Goal: Task Accomplishment & Management: Use online tool/utility

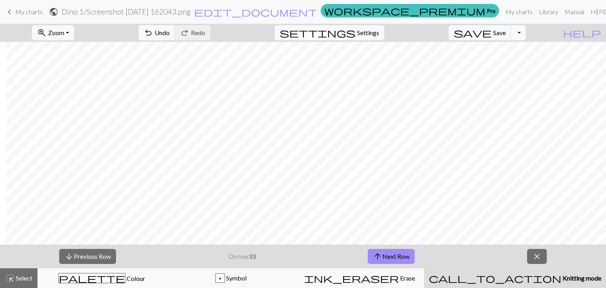
scroll to position [0, 6]
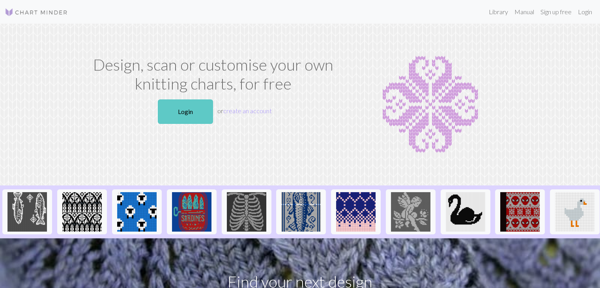
click at [191, 116] on link "Login" at bounding box center [185, 111] width 55 height 24
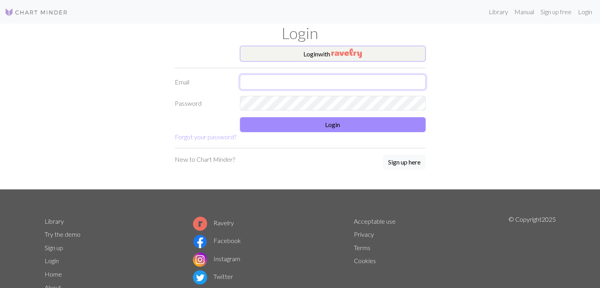
type input "[EMAIL_ADDRESS][PERSON_NAME][DOMAIN_NAME]"
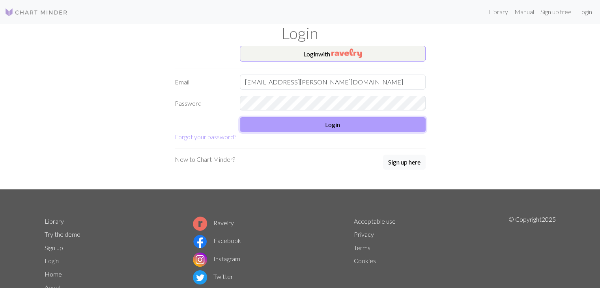
click at [298, 122] on button "Login" at bounding box center [333, 124] width 186 height 15
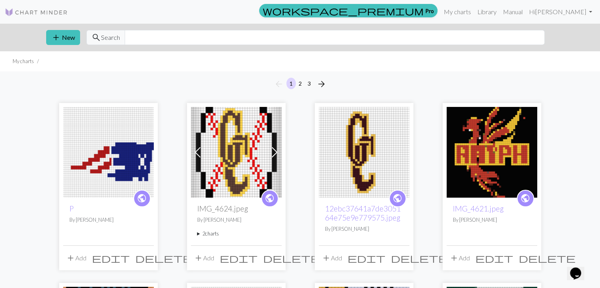
click at [133, 159] on img at bounding box center [108, 152] width 91 height 91
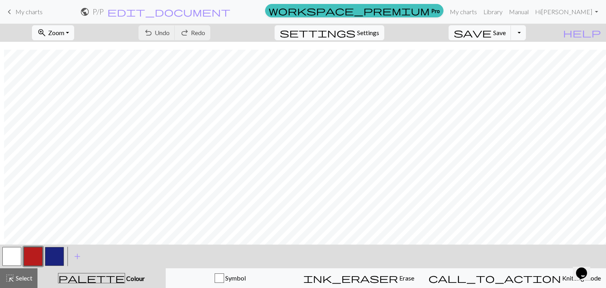
scroll to position [8, 4]
click at [74, 39] on button "zoom_in Zoom Zoom" at bounding box center [53, 32] width 42 height 15
click at [83, 48] on button "Fit all" at bounding box center [64, 50] width 62 height 13
click at [58, 261] on button "button" at bounding box center [54, 256] width 19 height 19
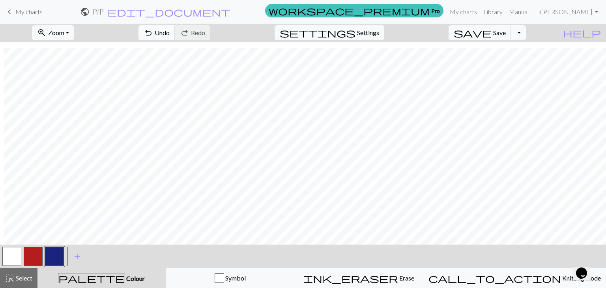
click at [170, 34] on span "Undo" at bounding box center [162, 32] width 15 height 7
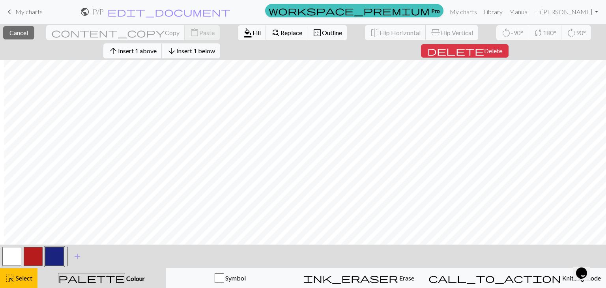
click at [157, 52] on span "Insert 1 above" at bounding box center [137, 50] width 39 height 7
click at [157, 54] on span "Insert 1 above" at bounding box center [137, 50] width 39 height 7
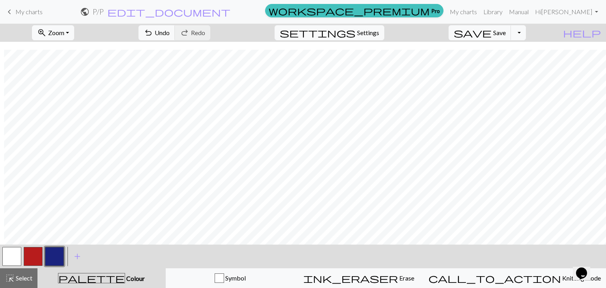
scroll to position [75, 4]
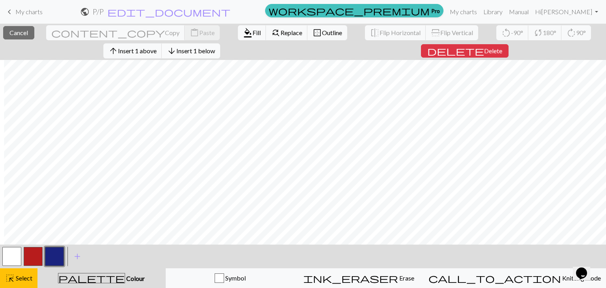
click at [193, 49] on span "Insert 1 below" at bounding box center [195, 50] width 39 height 7
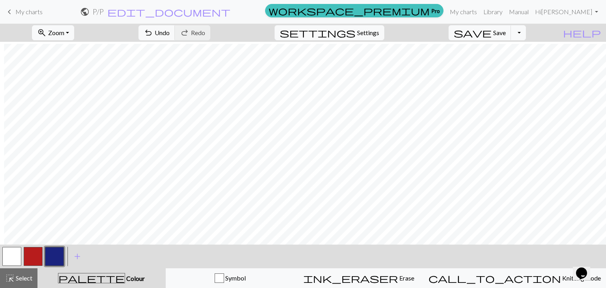
click at [15, 254] on button "button" at bounding box center [11, 256] width 19 height 19
click at [56, 256] on button "button" at bounding box center [54, 256] width 19 height 19
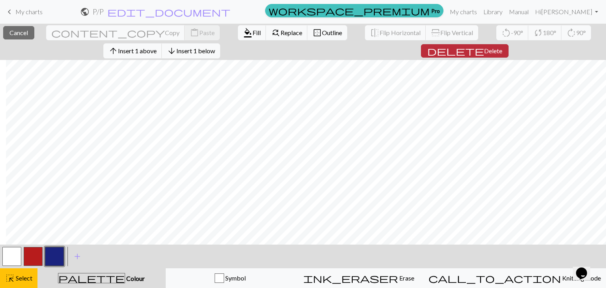
click at [467, 51] on span "delete" at bounding box center [455, 50] width 57 height 11
click at [484, 52] on span "Delete" at bounding box center [493, 50] width 18 height 7
click at [456, 51] on button "delete Delete" at bounding box center [465, 50] width 88 height 13
click at [468, 50] on span "delete" at bounding box center [455, 50] width 57 height 11
click at [466, 50] on span "delete" at bounding box center [455, 50] width 57 height 11
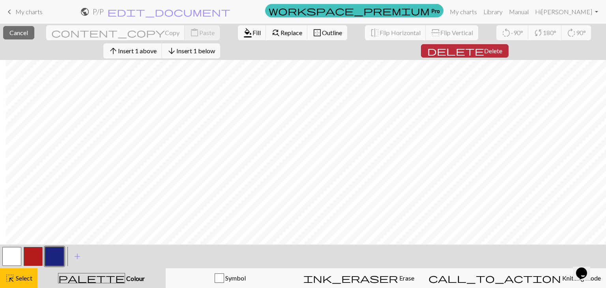
click at [461, 49] on button "delete Delete" at bounding box center [465, 50] width 88 height 13
click at [469, 54] on span "delete" at bounding box center [455, 50] width 57 height 11
click at [467, 53] on span "delete" at bounding box center [455, 50] width 57 height 11
click at [469, 51] on span "delete" at bounding box center [455, 50] width 57 height 11
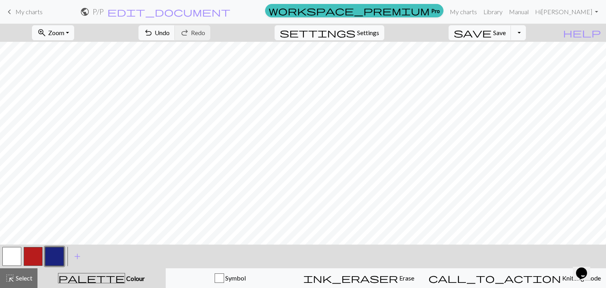
scroll to position [0, 0]
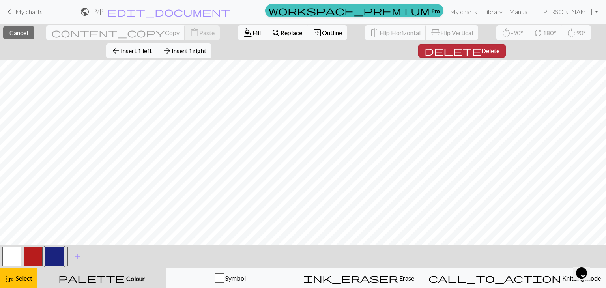
click at [418, 54] on button "delete Delete" at bounding box center [462, 50] width 88 height 13
click at [481, 48] on span "Delete" at bounding box center [490, 50] width 18 height 7
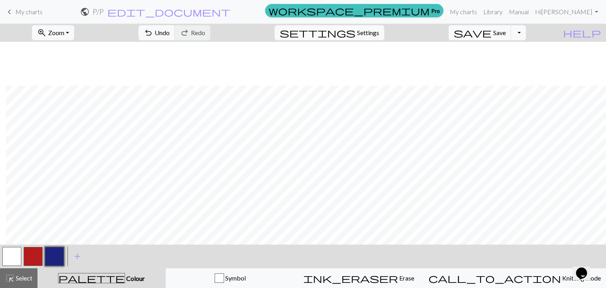
scroll to position [44, 6]
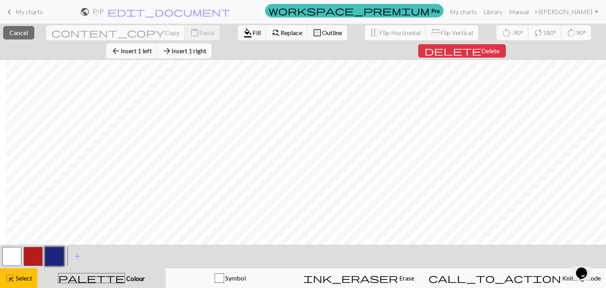
click at [172, 45] on span "arrow_forward" at bounding box center [166, 50] width 9 height 11
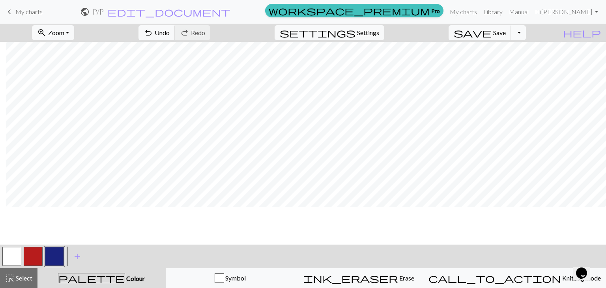
scroll to position [0, 6]
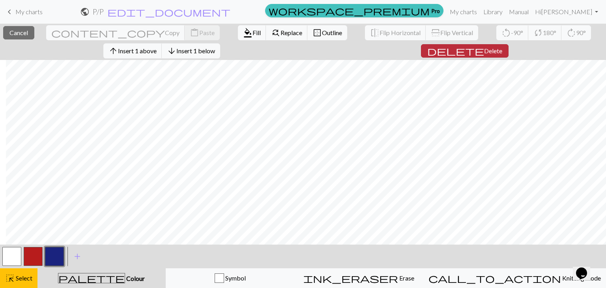
click at [467, 50] on span "delete" at bounding box center [455, 50] width 57 height 11
click at [468, 52] on span "delete" at bounding box center [455, 50] width 57 height 11
click at [484, 53] on span "Delete" at bounding box center [493, 50] width 18 height 7
click at [469, 49] on span "delete" at bounding box center [455, 50] width 57 height 11
click at [484, 53] on span "Delete" at bounding box center [493, 50] width 18 height 7
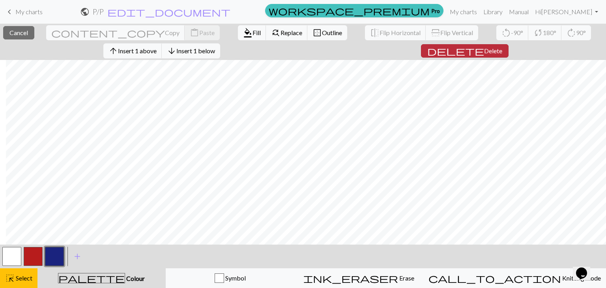
click at [484, 48] on span "Delete" at bounding box center [493, 50] width 18 height 7
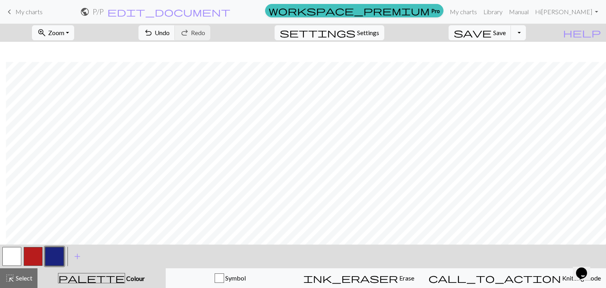
scroll to position [20, 6]
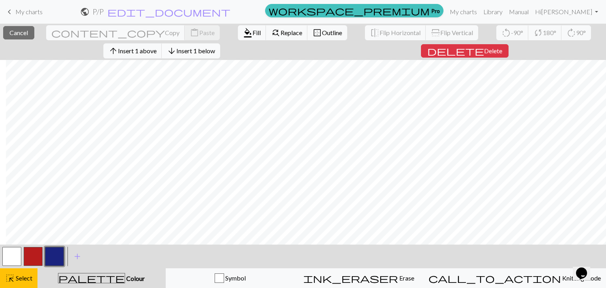
click at [176, 52] on span "arrow_downward" at bounding box center [171, 50] width 9 height 11
click at [211, 49] on span "Insert 1 below" at bounding box center [195, 50] width 39 height 7
click at [192, 50] on span "Insert 1 below" at bounding box center [195, 50] width 39 height 7
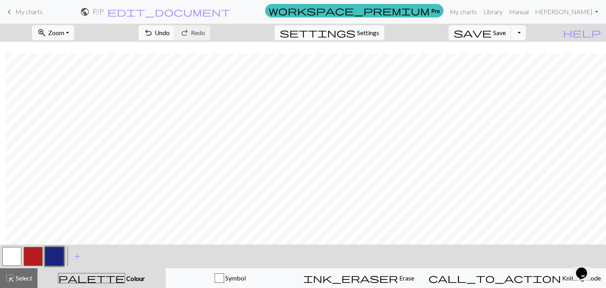
scroll to position [32, 6]
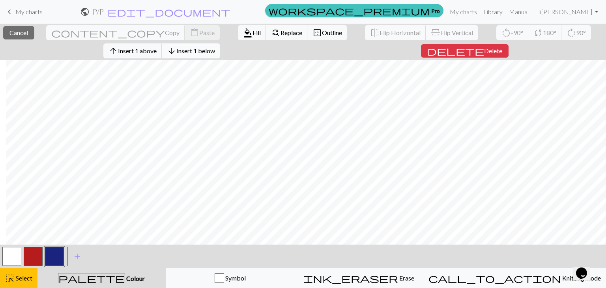
click at [213, 54] on span "Insert 1 below" at bounding box center [195, 50] width 39 height 7
click at [204, 56] on button "arrow_downward Insert 1 below" at bounding box center [191, 50] width 58 height 15
click at [215, 52] on span "Insert 1 below" at bounding box center [195, 50] width 39 height 7
click at [220, 56] on button "arrow_downward Insert 1 below" at bounding box center [191, 50] width 58 height 15
click at [215, 52] on span "Insert 1 below" at bounding box center [195, 50] width 39 height 7
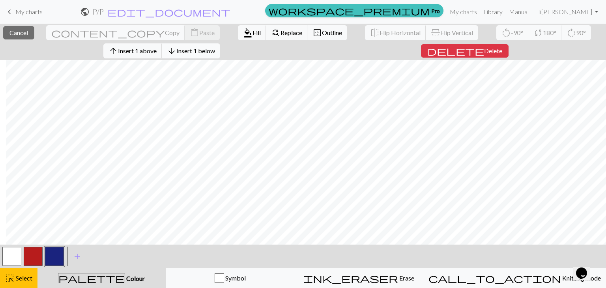
click at [215, 52] on span "Insert 1 below" at bounding box center [195, 50] width 39 height 7
click at [215, 53] on span "Insert 1 below" at bounding box center [195, 50] width 39 height 7
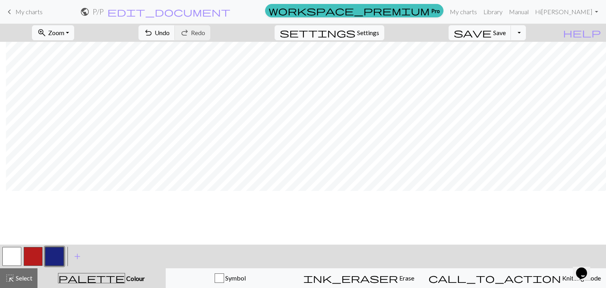
scroll to position [0, 6]
click at [60, 251] on button "button" at bounding box center [54, 256] width 19 height 19
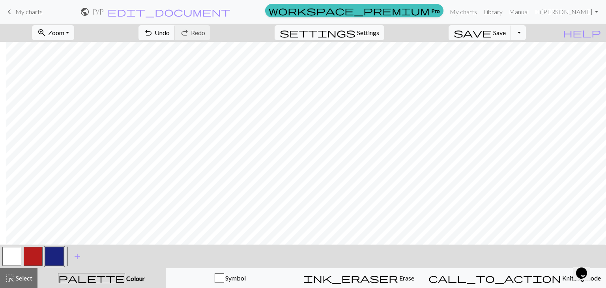
click at [3, 257] on button "button" at bounding box center [11, 256] width 19 height 19
click at [170, 34] on span "Undo" at bounding box center [162, 32] width 15 height 7
click at [56, 253] on button "button" at bounding box center [54, 256] width 19 height 19
click at [153, 31] on span "undo" at bounding box center [148, 32] width 9 height 11
click at [10, 253] on button "button" at bounding box center [11, 256] width 19 height 19
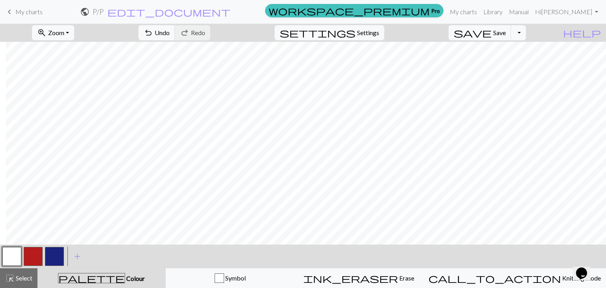
click at [50, 254] on button "button" at bounding box center [54, 256] width 19 height 19
click at [13, 261] on button "button" at bounding box center [11, 256] width 19 height 19
click at [170, 33] on span "Undo" at bounding box center [162, 32] width 15 height 7
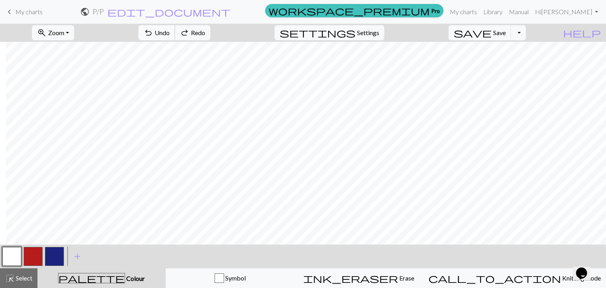
click at [170, 33] on span "Undo" at bounding box center [162, 32] width 15 height 7
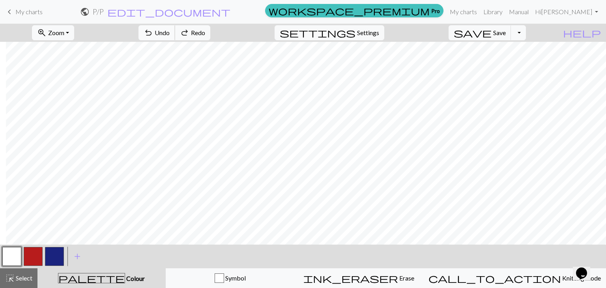
click at [170, 33] on span "Undo" at bounding box center [162, 32] width 15 height 7
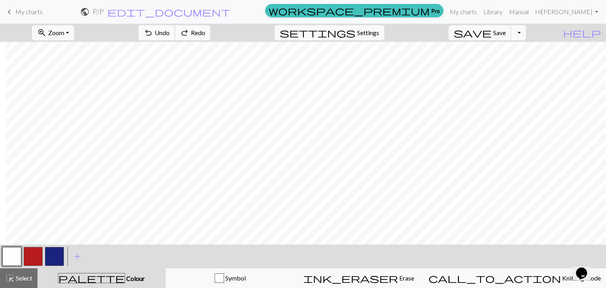
click at [170, 33] on span "Undo" at bounding box center [162, 32] width 15 height 7
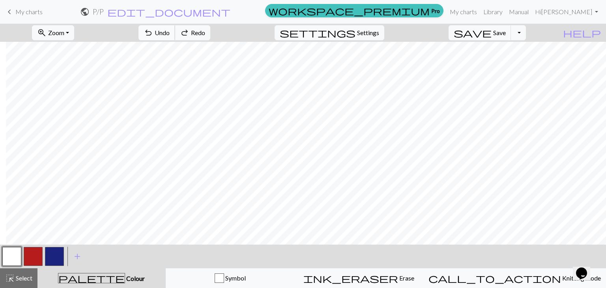
click at [170, 33] on span "Undo" at bounding box center [162, 32] width 15 height 7
click at [205, 31] on span "Redo" at bounding box center [198, 32] width 14 height 7
click at [60, 254] on button "button" at bounding box center [54, 256] width 19 height 19
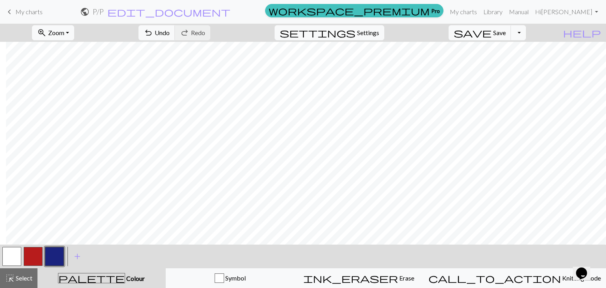
click at [14, 253] on button "button" at bounding box center [11, 256] width 19 height 19
click at [170, 32] on span "Undo" at bounding box center [162, 32] width 15 height 7
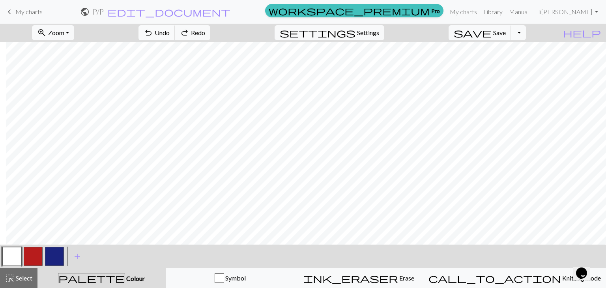
click at [170, 32] on span "Undo" at bounding box center [162, 32] width 15 height 7
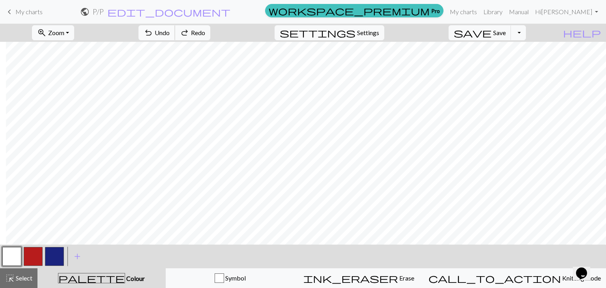
click at [170, 32] on span "Undo" at bounding box center [162, 32] width 15 height 7
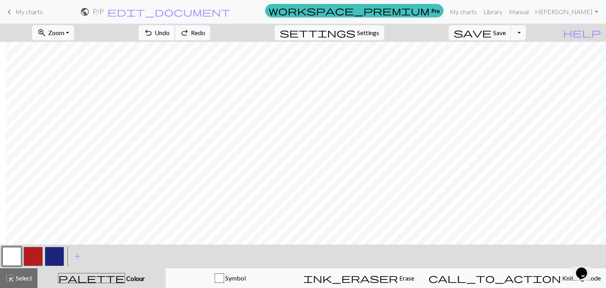
click at [170, 32] on span "Undo" at bounding box center [162, 32] width 15 height 7
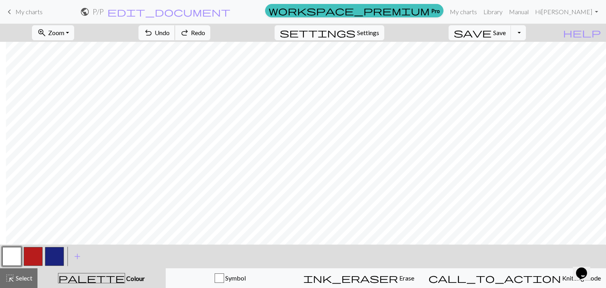
click at [170, 32] on span "Undo" at bounding box center [162, 32] width 15 height 7
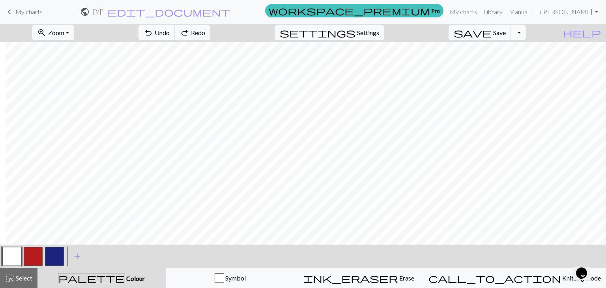
click at [170, 32] on span "Undo" at bounding box center [162, 32] width 15 height 7
click at [189, 32] on span "redo" at bounding box center [184, 32] width 9 height 11
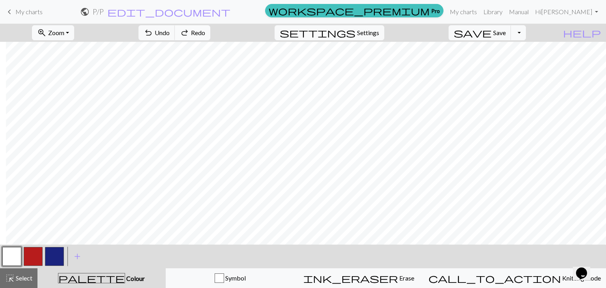
click at [189, 32] on span "redo" at bounding box center [184, 32] width 9 height 11
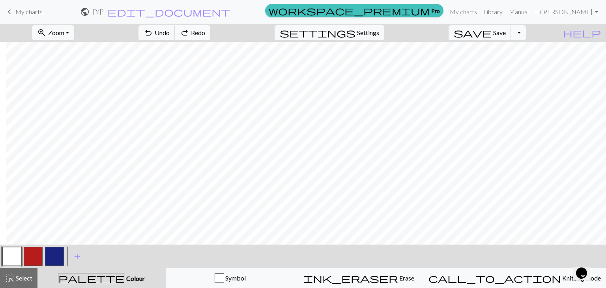
click at [189, 32] on span "redo" at bounding box center [184, 32] width 9 height 11
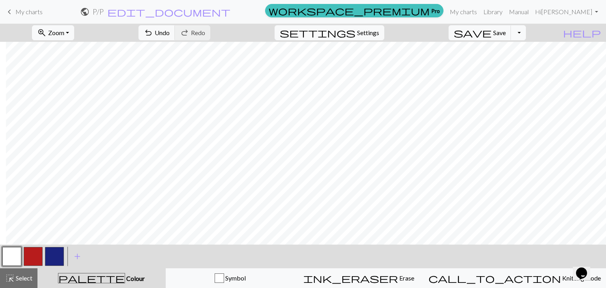
click at [60, 256] on button "button" at bounding box center [54, 256] width 19 height 19
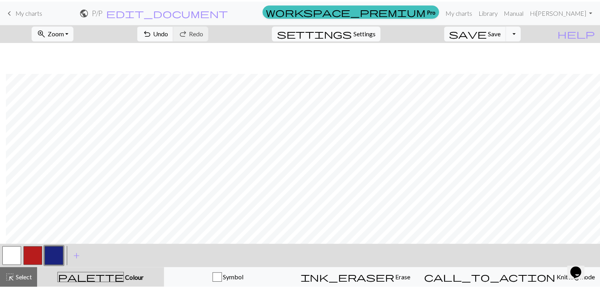
scroll to position [31, 6]
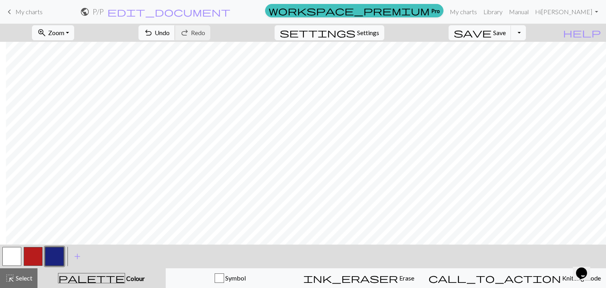
click at [175, 37] on button "undo Undo Undo" at bounding box center [156, 32] width 37 height 15
click at [505, 38] on button "save Save Save" at bounding box center [479, 32] width 63 height 15
click at [490, 13] on div "Chart saved" at bounding box center [303, 15] width 606 height 31
click at [505, 35] on span "Save" at bounding box center [499, 32] width 13 height 7
click at [500, 13] on div "Chart saved" at bounding box center [303, 15] width 606 height 31
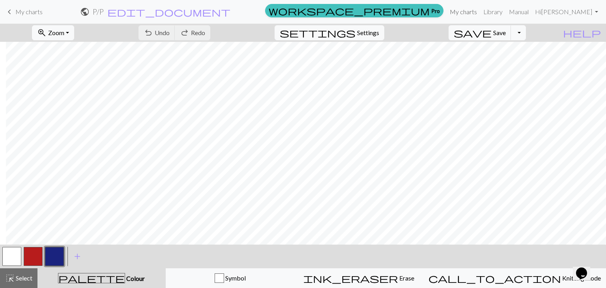
click at [480, 13] on link "My charts" at bounding box center [463, 12] width 34 height 16
